Goal: Check status

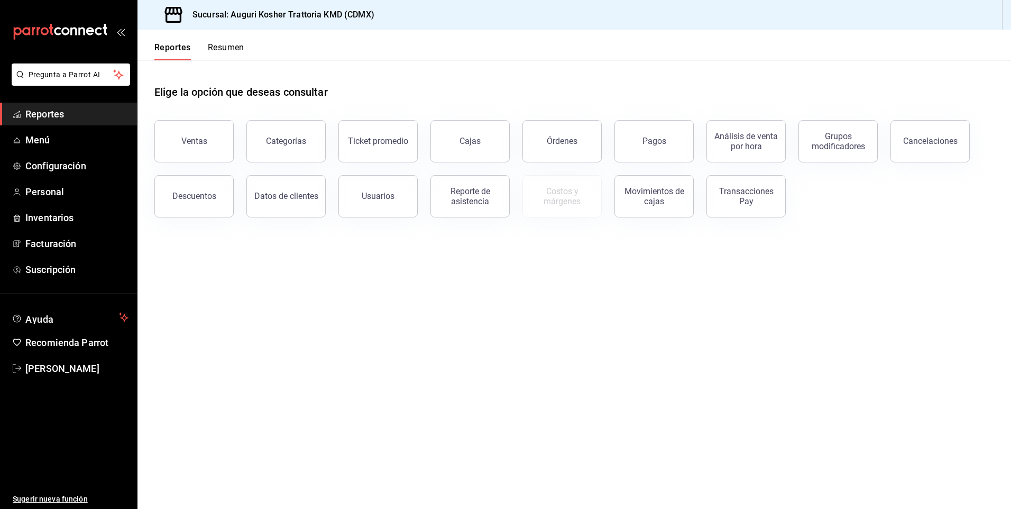
click at [750, 197] on div "Transacciones Pay" at bounding box center [746, 196] width 66 height 20
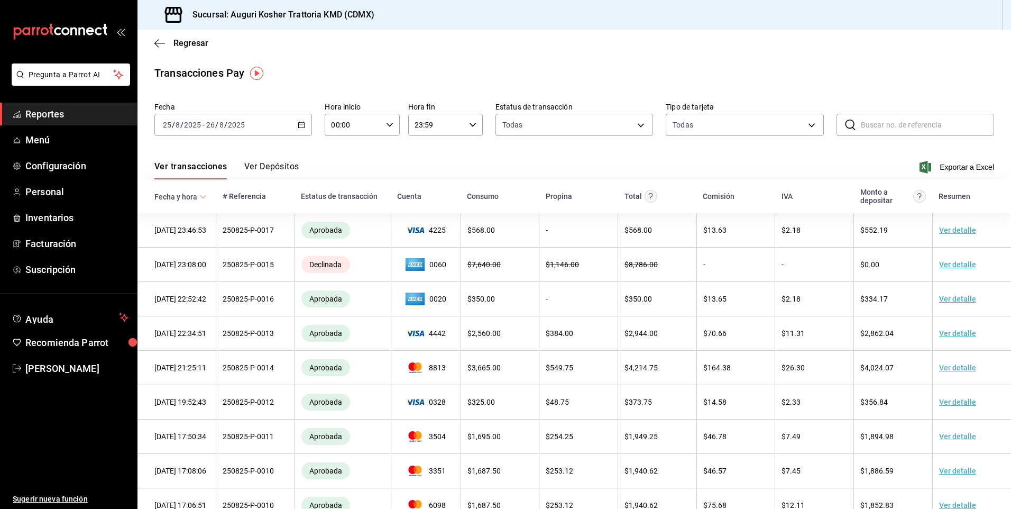
click at [280, 164] on button "Ver Depósitos" at bounding box center [271, 170] width 55 height 18
